Goal: Information Seeking & Learning: Learn about a topic

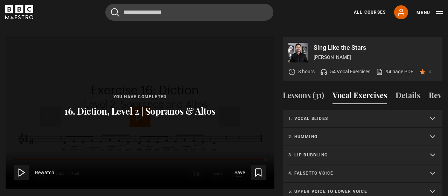
click at [396, 110] on summary "1. Vocal slides" at bounding box center [363, 119] width 160 height 18
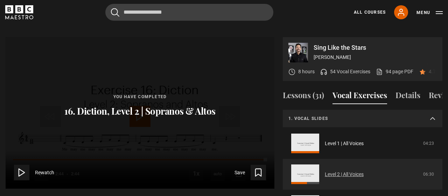
click at [351, 171] on link "Level 2 | All Voices" at bounding box center [344, 174] width 39 height 7
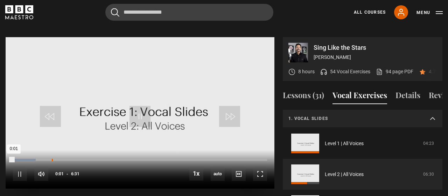
click at [51, 159] on div "Loaded : 8.95% 0:59 0:01" at bounding box center [140, 160] width 254 height 2
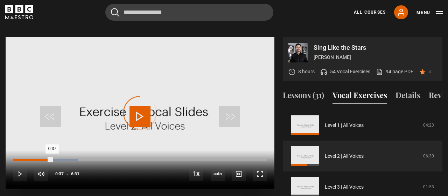
click at [37, 159] on div "0:37" at bounding box center [32, 160] width 39 height 2
click at [28, 159] on div "0:23" at bounding box center [28, 160] width 1 height 2
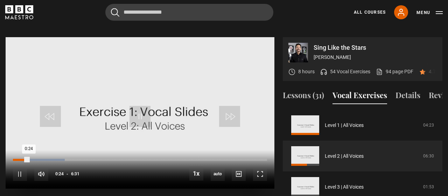
click at [18, 159] on div "0:07" at bounding box center [18, 160] width 1 height 2
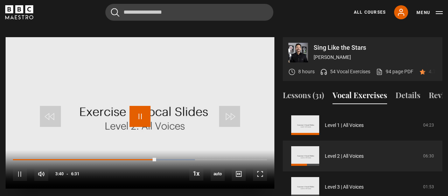
click at [138, 109] on span "Video Player" at bounding box center [140, 116] width 21 height 21
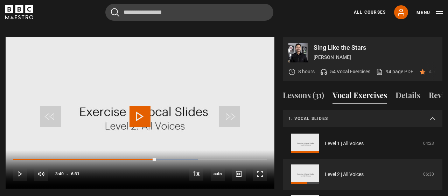
click at [424, 112] on summary "1. Vocal slides" at bounding box center [363, 119] width 160 height 18
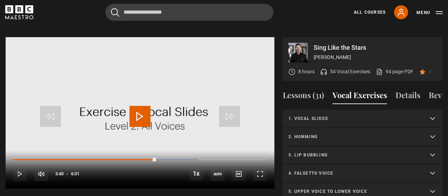
click at [395, 152] on p "3. Lip bubbling" at bounding box center [354, 155] width 132 height 6
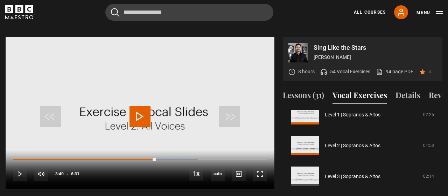
scroll to position [69, 0]
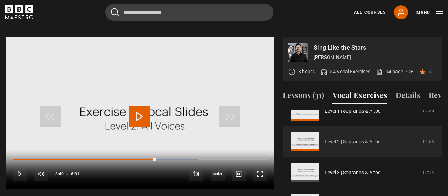
click at [381, 138] on link "Level 2 | Sopranos & Altos" at bounding box center [353, 141] width 56 height 7
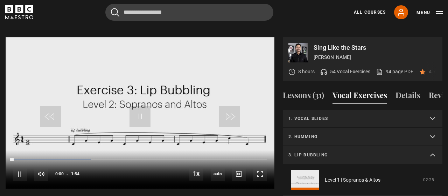
scroll to position [55, 0]
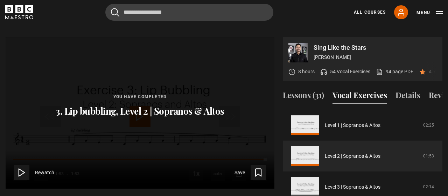
drag, startPoint x: 443, startPoint y: 123, endPoint x: 441, endPoint y: 113, distance: 10.3
click at [441, 113] on div "Sing Like the Stars [PERSON_NAME] 8 hours 54 Vocal Exercises 94 page PDF (opens…" at bounding box center [224, 149] width 448 height 224
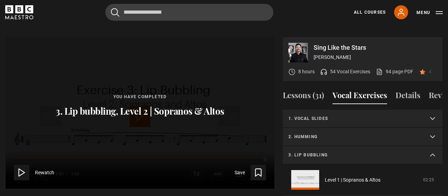
click at [435, 147] on summary "3. Lip bubbling" at bounding box center [363, 155] width 160 height 18
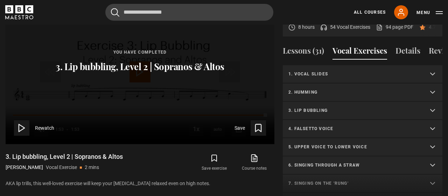
scroll to position [378, 0]
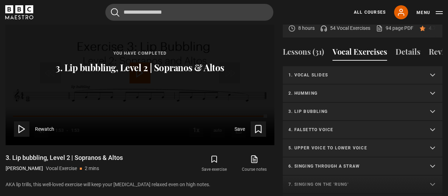
click at [432, 84] on summary "2. Humming" at bounding box center [363, 93] width 160 height 18
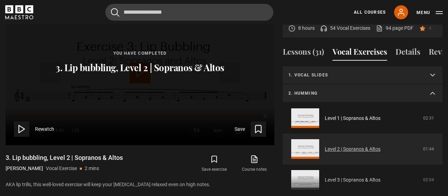
click at [377, 145] on link "Level 2 | Sopranos & Altos" at bounding box center [353, 148] width 56 height 7
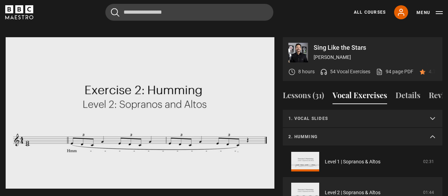
click at [433, 128] on summary "2. Humming" at bounding box center [363, 137] width 160 height 18
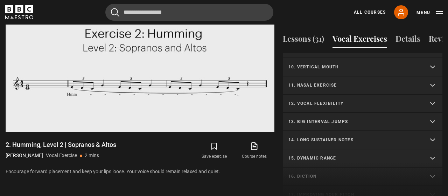
scroll to position [160, 0]
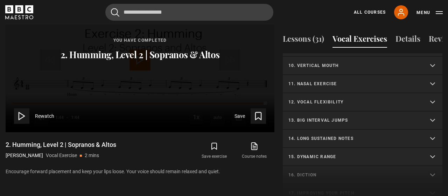
click at [420, 111] on summary "13. Big interval jumps" at bounding box center [363, 120] width 160 height 18
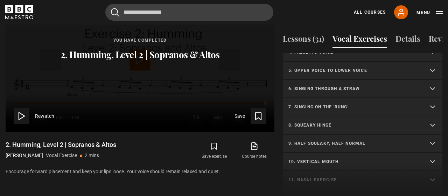
scroll to position [120, 0]
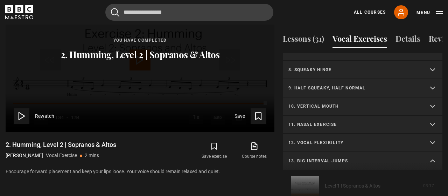
click at [431, 61] on summary "8. Squeaky hinge" at bounding box center [363, 70] width 160 height 18
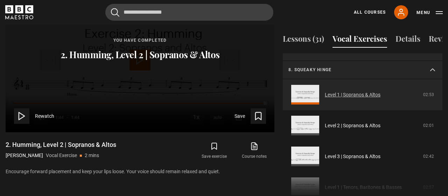
click at [366, 91] on link "Level 1 | Sopranos & Altos" at bounding box center [353, 94] width 56 height 7
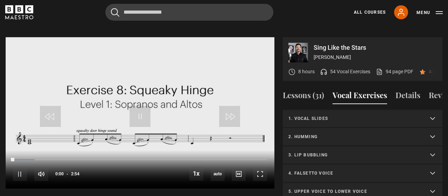
scroll to position [115, 0]
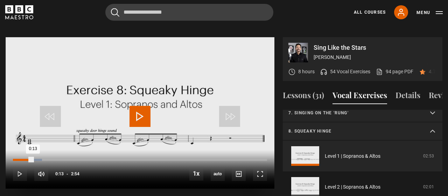
click at [33, 159] on div "Loaded : 11.49% 0:13 0:13" at bounding box center [140, 160] width 254 height 2
click at [43, 159] on div "Loaded : 20.11% 0:20 0:20" at bounding box center [140, 160] width 254 height 2
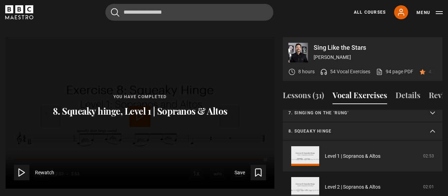
click at [434, 124] on summary "8. Squeaky hinge" at bounding box center [363, 131] width 160 height 18
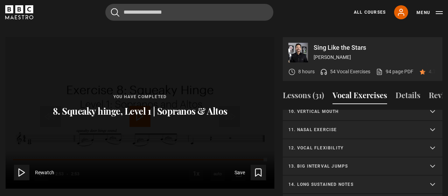
scroll to position [176, 0]
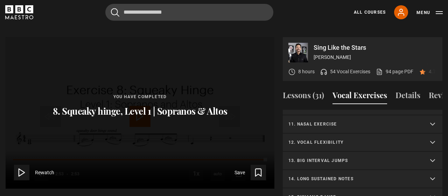
click at [429, 153] on summary "13. Big interval jumps" at bounding box center [363, 161] width 160 height 18
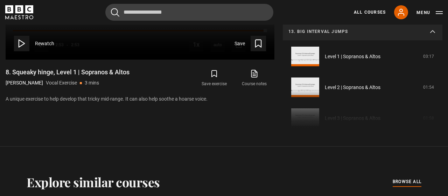
scroll to position [462, 0]
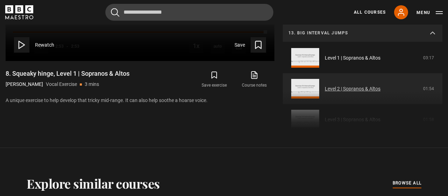
click at [373, 85] on link "Level 2 | Sopranos & Altos" at bounding box center [353, 88] width 56 height 7
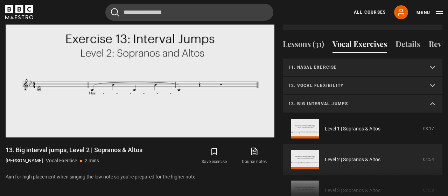
scroll to position [181, 0]
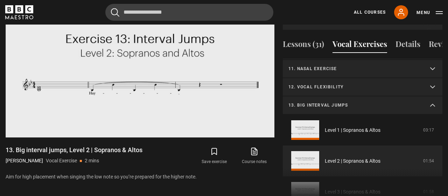
click at [436, 97] on summary "13. Big interval jumps" at bounding box center [363, 105] width 160 height 18
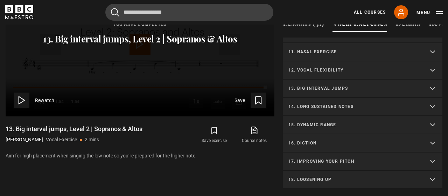
scroll to position [412, 0]
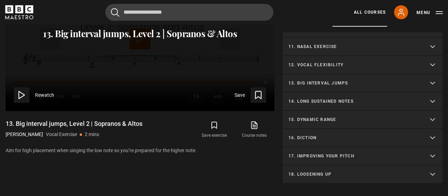
click at [423, 97] on summary "14. Long sustained notes" at bounding box center [363, 101] width 160 height 18
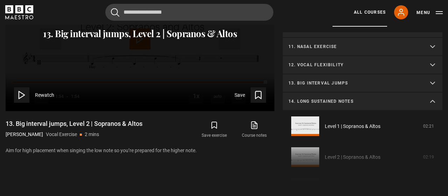
click at [361, 140] on div "1. Vocal slides Level 1 | All Voices 04:23 Level 2 | All Voices 06:30 Level 3 |…" at bounding box center [363, 107] width 160 height 151
click at [309, 140] on div "1. Vocal slides Level 1 | All Voices 04:23 Level 2 | All Voices 06:30 Level 3 |…" at bounding box center [363, 107] width 160 height 151
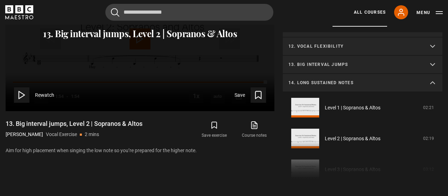
scroll to position [226, 0]
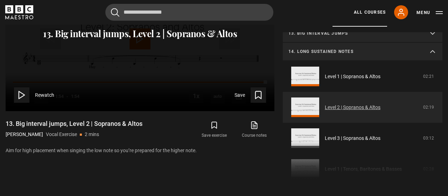
click at [381, 104] on link "Level 2 | Sopranos & Altos" at bounding box center [353, 107] width 56 height 7
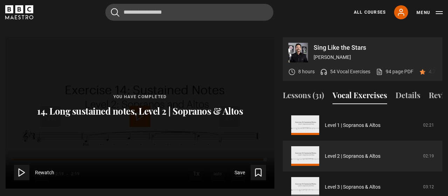
scroll to position [218, 0]
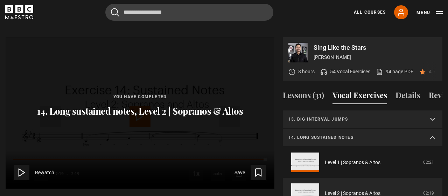
click at [432, 132] on summary "14. Long sustained notes" at bounding box center [363, 137] width 160 height 18
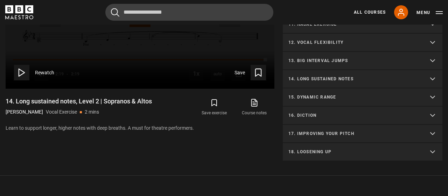
scroll to position [442, 0]
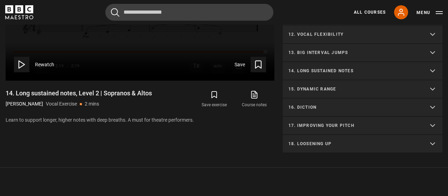
click at [390, 104] on p "16. Diction" at bounding box center [354, 107] width 132 height 6
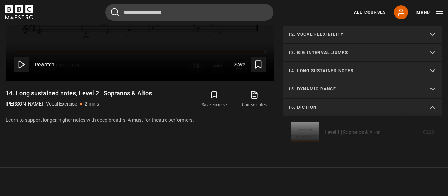
click at [390, 104] on p "16. Diction" at bounding box center [354, 107] width 132 height 6
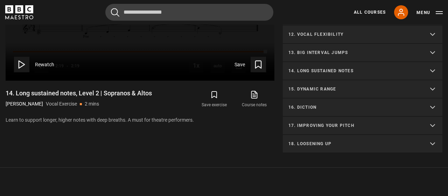
click at [390, 104] on p "16. Diction" at bounding box center [354, 107] width 132 height 6
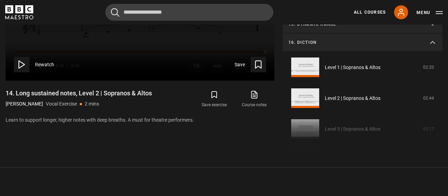
scroll to position [242, 0]
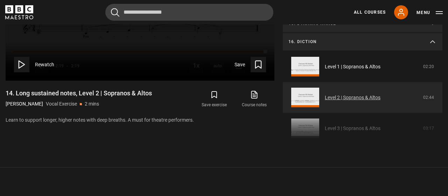
click at [342, 94] on link "Level 2 | Sopranos & Altos" at bounding box center [353, 97] width 56 height 7
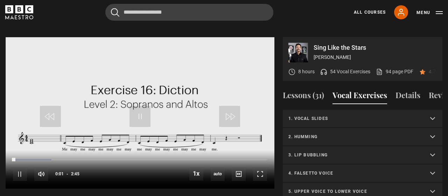
scroll to position [291, 0]
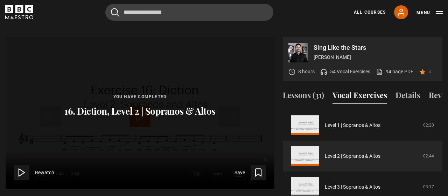
click at [23, 167] on icon at bounding box center [22, 172] width 10 height 10
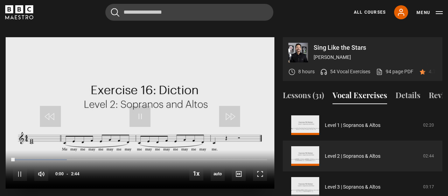
click at [251, 150] on div "10s Skip Back 10 seconds Pause 10s Skip Forward 10 seconds Loaded : 21.28% 2:21…" at bounding box center [140, 169] width 269 height 39
click at [252, 159] on div "Loaded : 21.28% 2:34 0:01" at bounding box center [140, 160] width 254 height 2
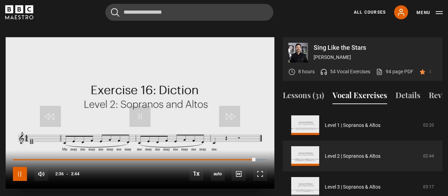
click at [21, 167] on span "Video Player" at bounding box center [20, 174] width 14 height 14
click at [140, 108] on span "Video Player" at bounding box center [140, 116] width 21 height 21
click at [251, 150] on div "10s Skip Back 10 seconds Pause 10s Skip Forward 10 seconds Loaded : 100.00% 0:0…" at bounding box center [140, 169] width 269 height 39
click at [250, 150] on div "10s Skip Back 10 seconds Pause 10s Skip Forward 10 seconds Loaded : 100.00% 0:0…" at bounding box center [140, 169] width 269 height 39
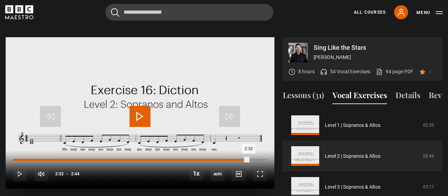
click at [249, 159] on div "2:32" at bounding box center [131, 160] width 236 height 2
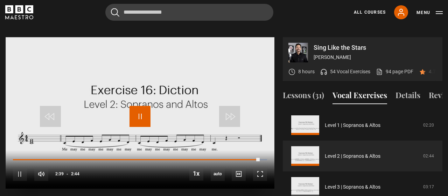
click at [141, 113] on span "Video Player" at bounding box center [140, 116] width 21 height 21
